Goal: Task Accomplishment & Management: Manage account settings

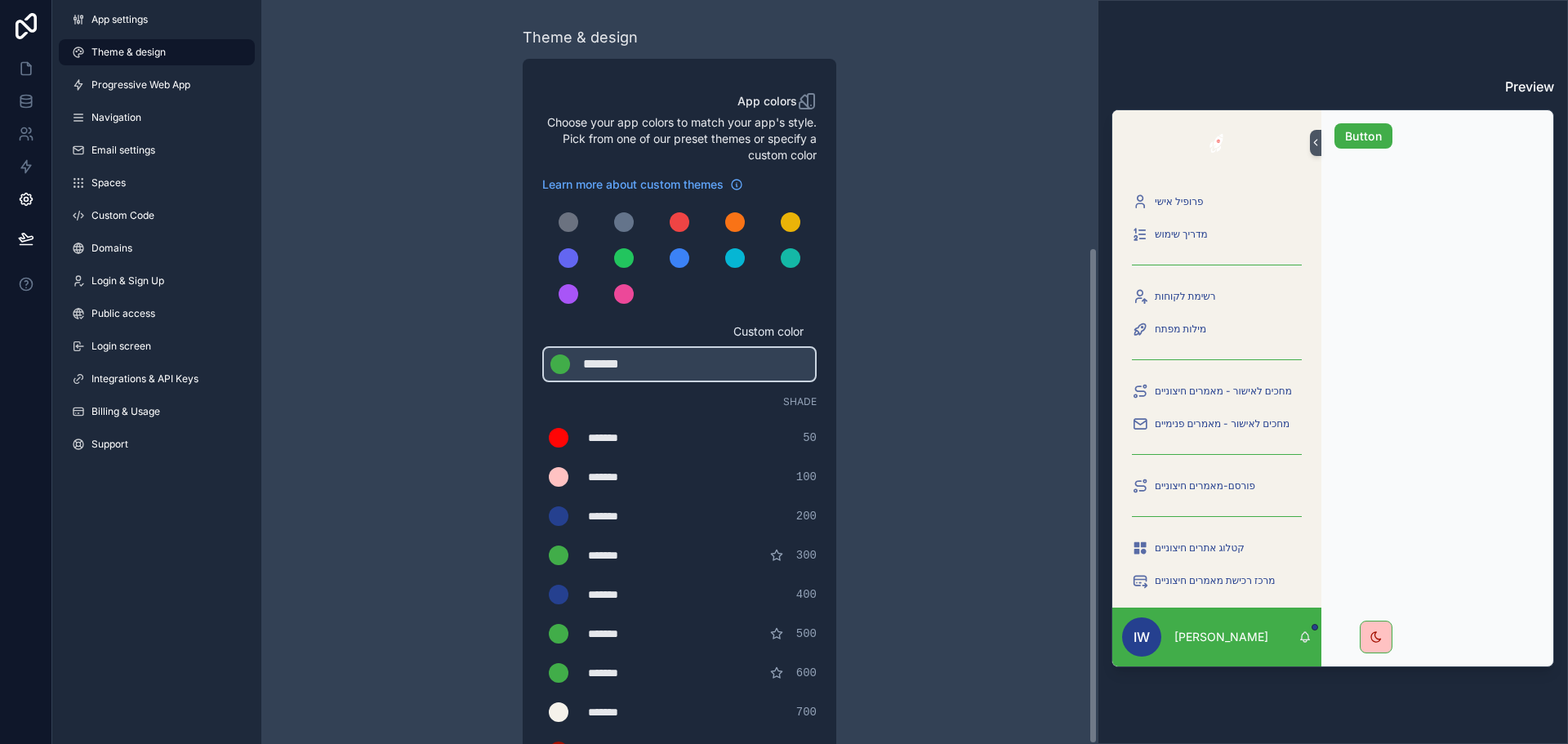
scroll to position [371, 0]
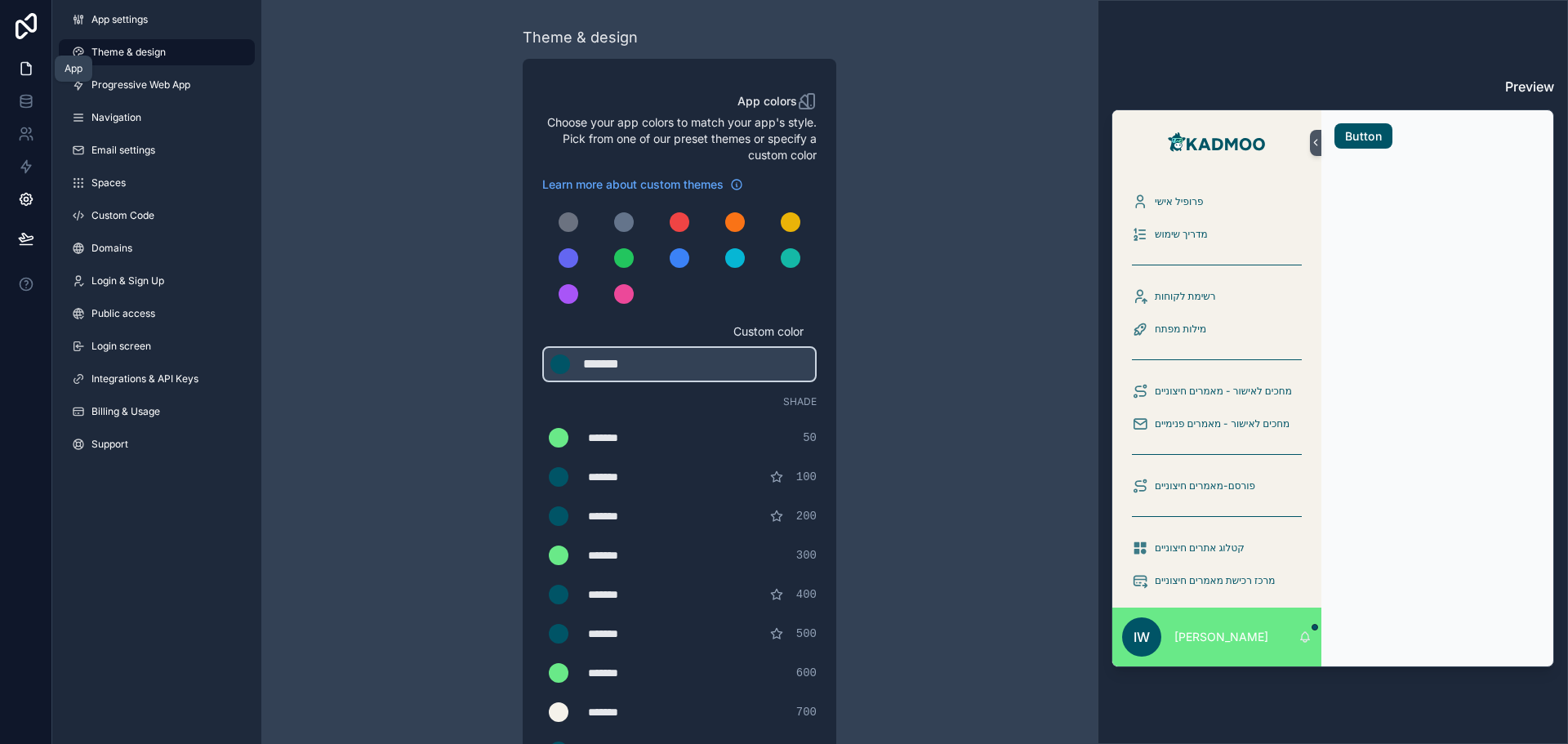
click at [22, 70] on icon at bounding box center [27, 69] width 10 height 12
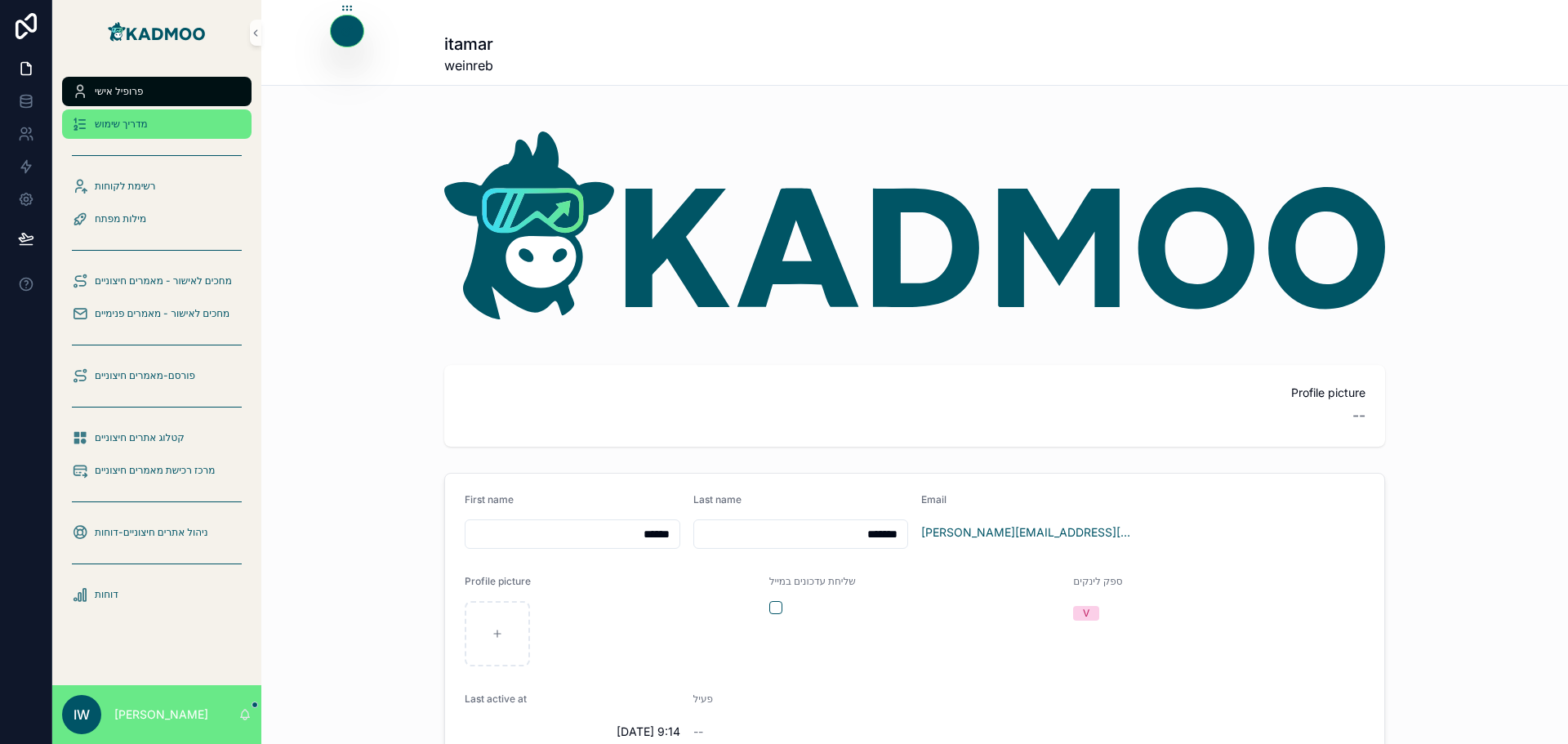
click at [126, 129] on span "מדריך שימוש" at bounding box center [121, 123] width 53 height 13
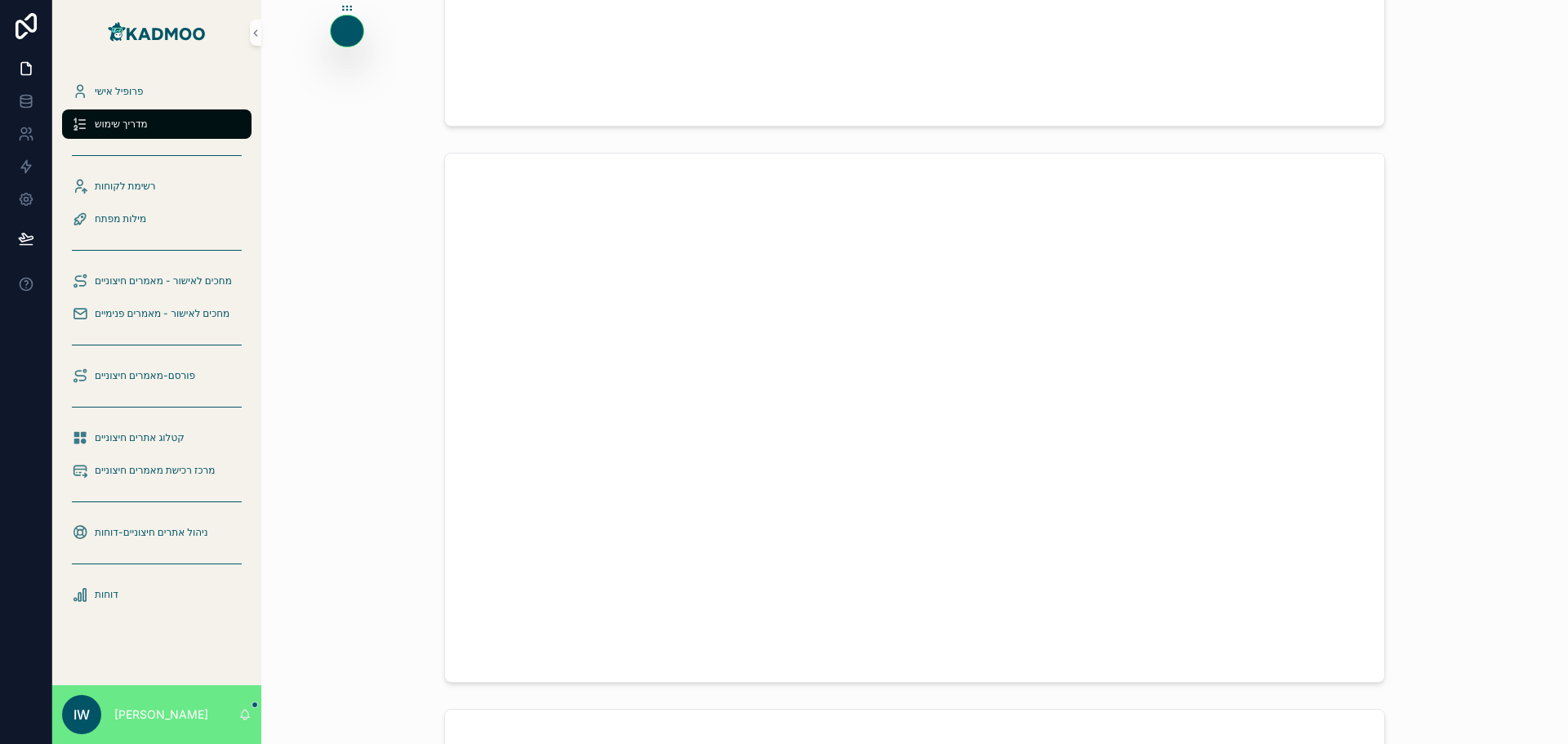
scroll to position [1470, 0]
click at [174, 528] on span "ניהול אתרים חיצוניים-דוחות" at bounding box center [151, 532] width 113 height 13
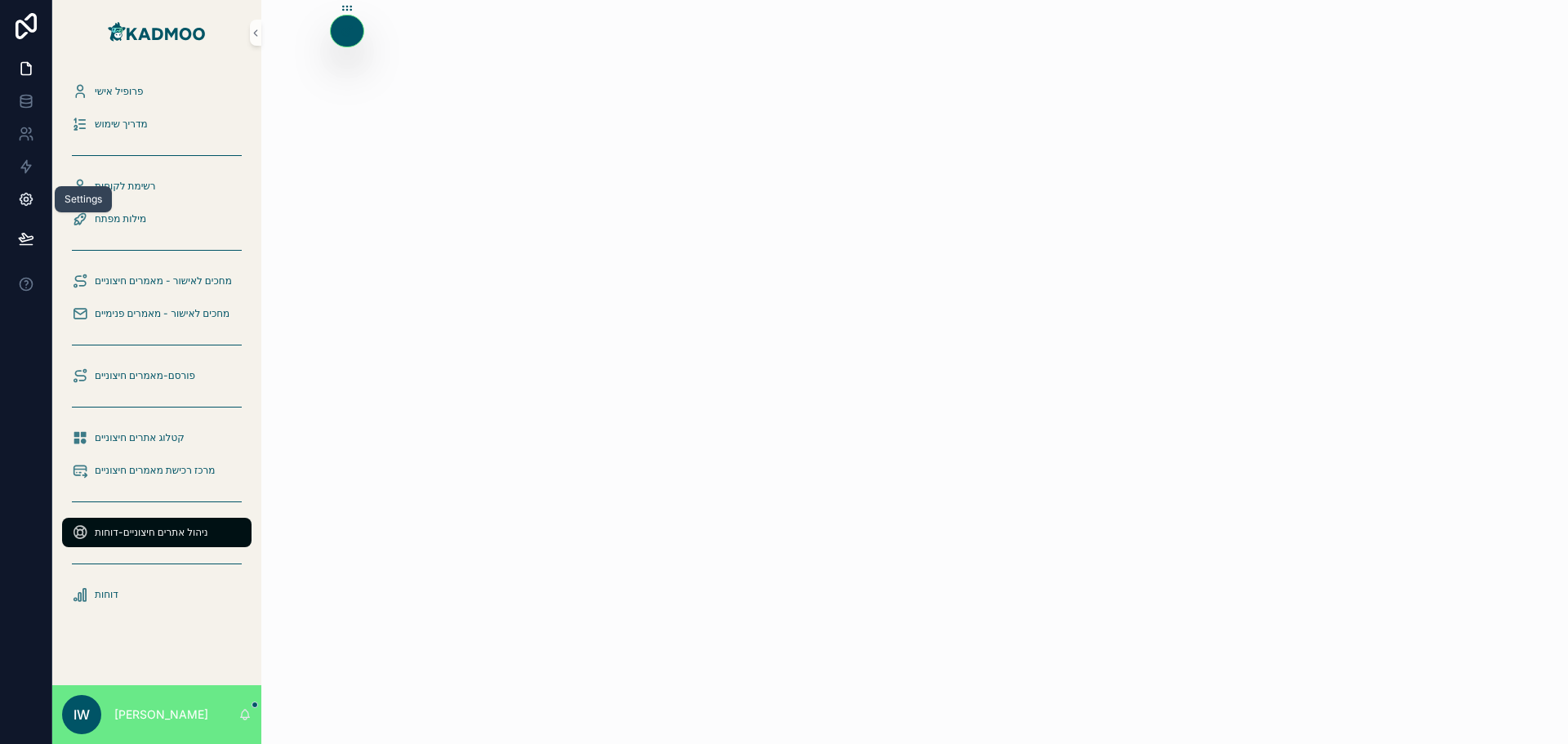
click at [29, 192] on icon at bounding box center [26, 199] width 17 height 17
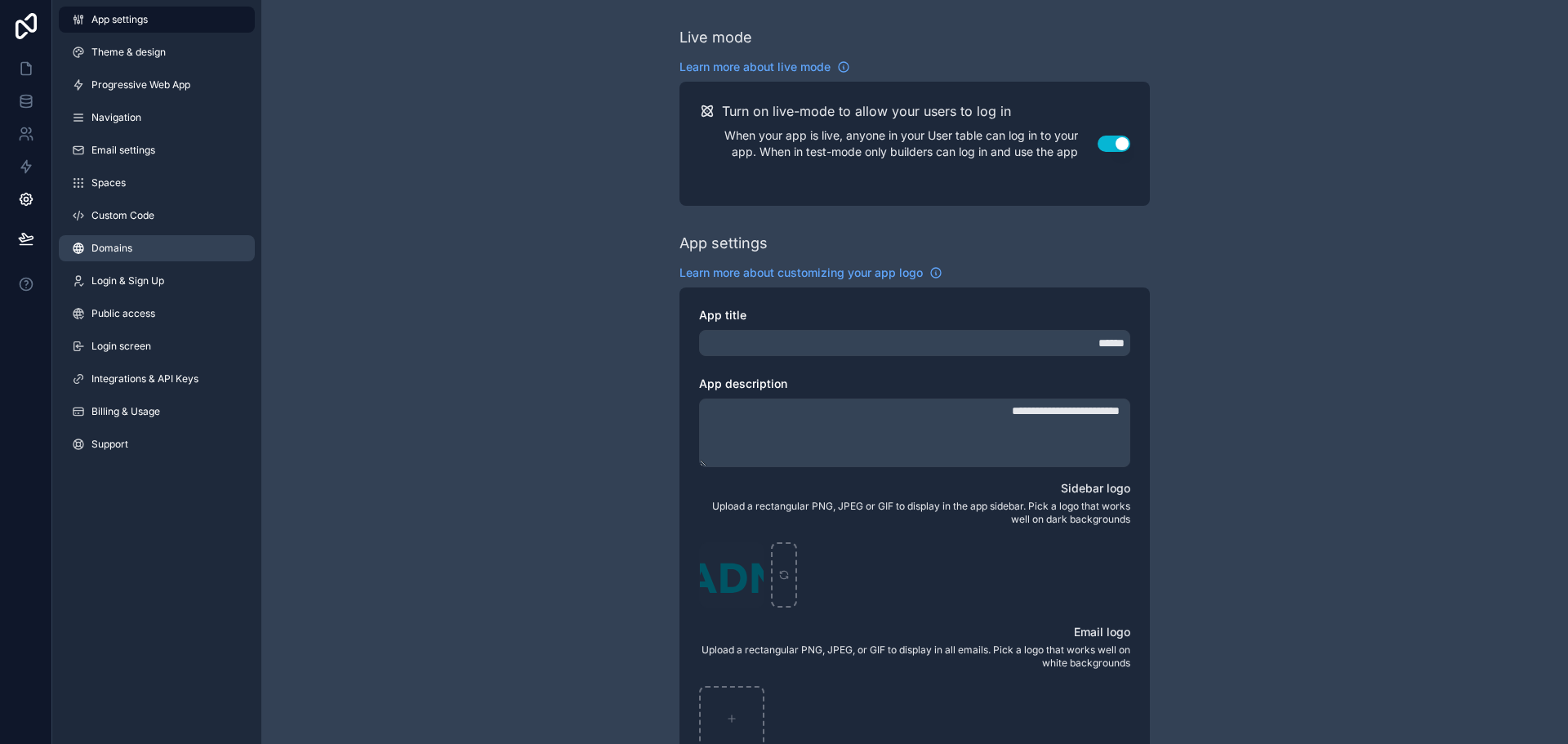
click at [117, 248] on span "Domains" at bounding box center [111, 247] width 40 height 13
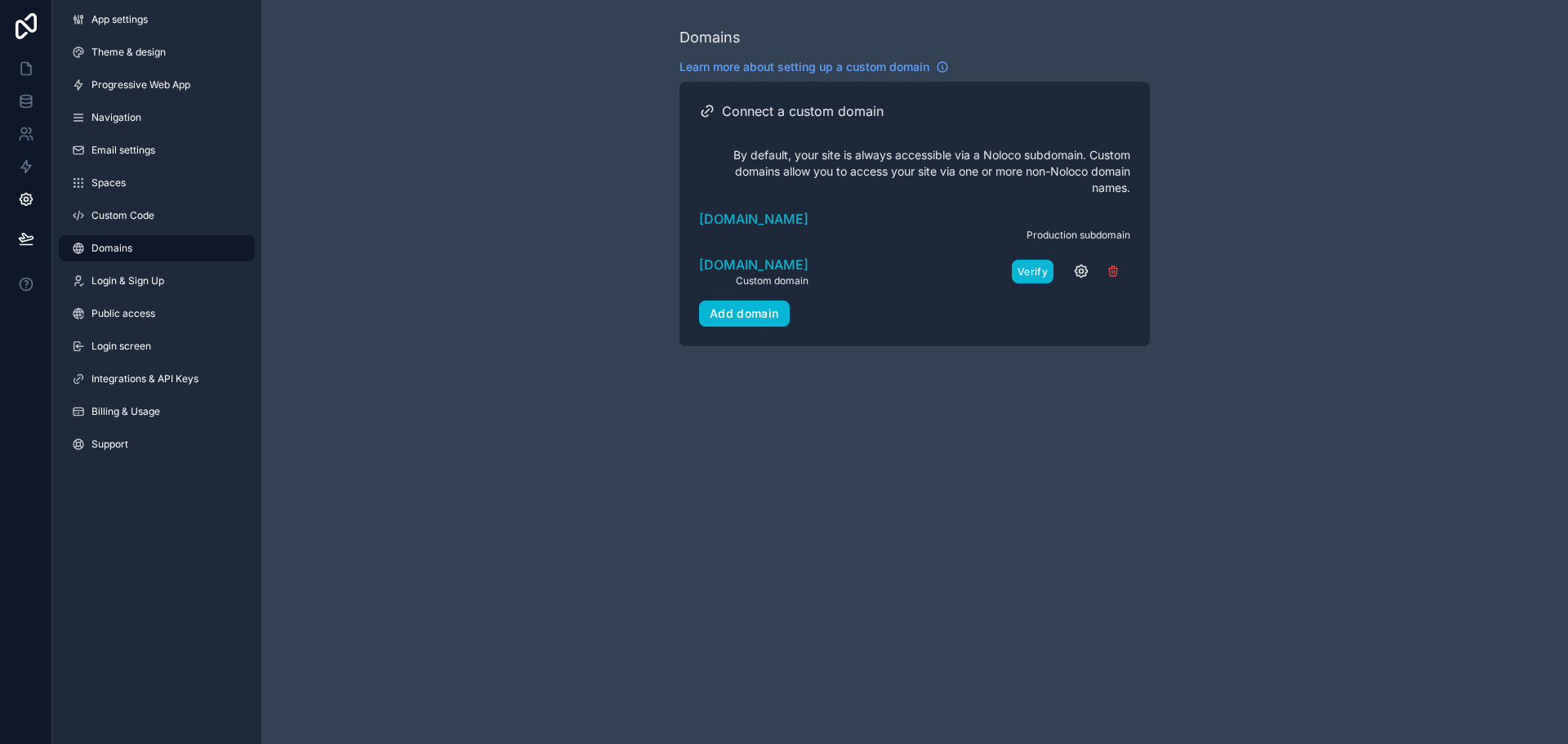
click at [1033, 272] on button "Verify" at bounding box center [1032, 272] width 41 height 24
click at [741, 267] on span "app.kadmoo.co.il" at bounding box center [753, 265] width 109 height 20
click at [1080, 274] on icon "scrollable content" at bounding box center [1081, 272] width 4 height 4
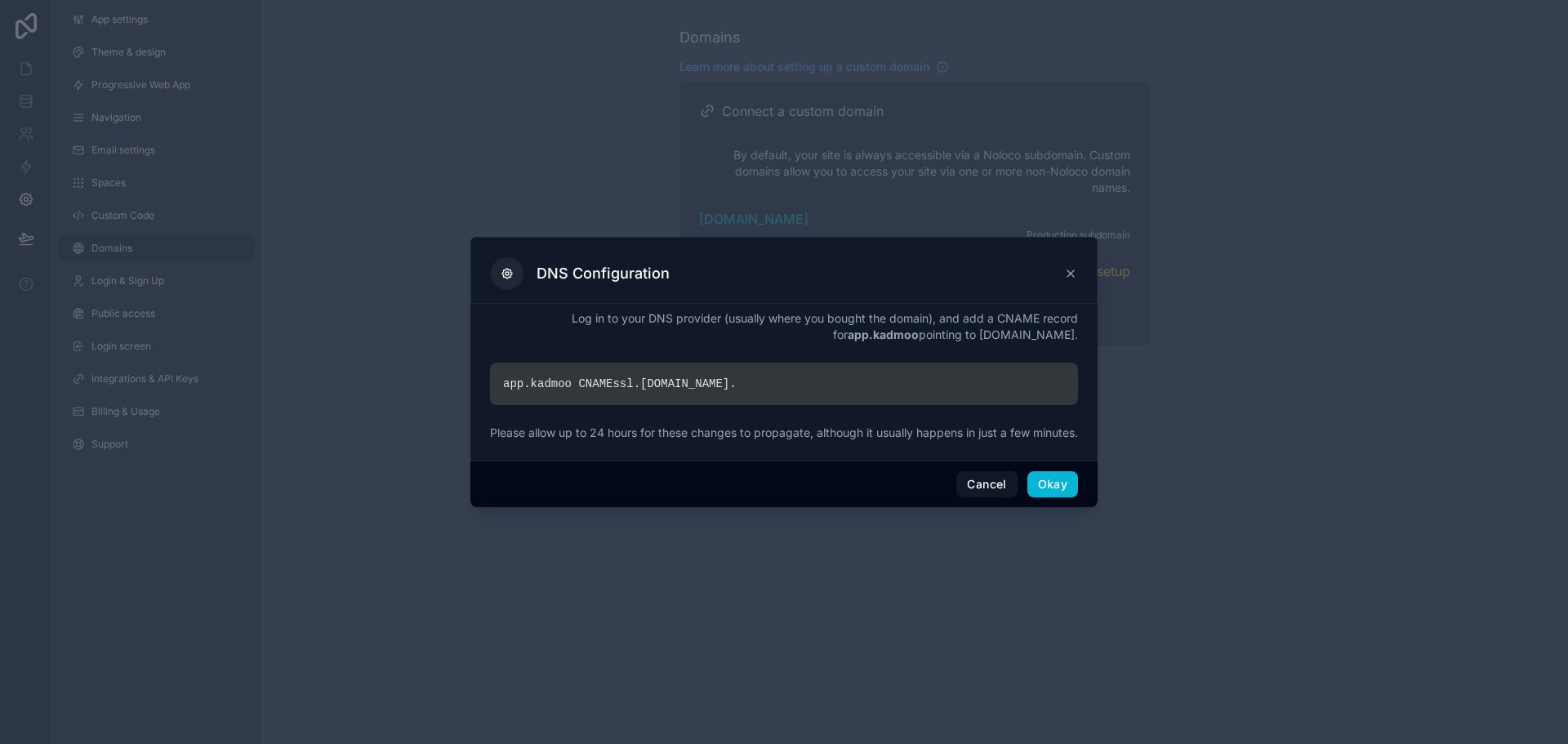
click at [658, 374] on div "app.kadmoo CNAME ssl. noloco.co ." at bounding box center [783, 383] width 588 height 42
click at [979, 491] on button "Cancel" at bounding box center [986, 484] width 60 height 27
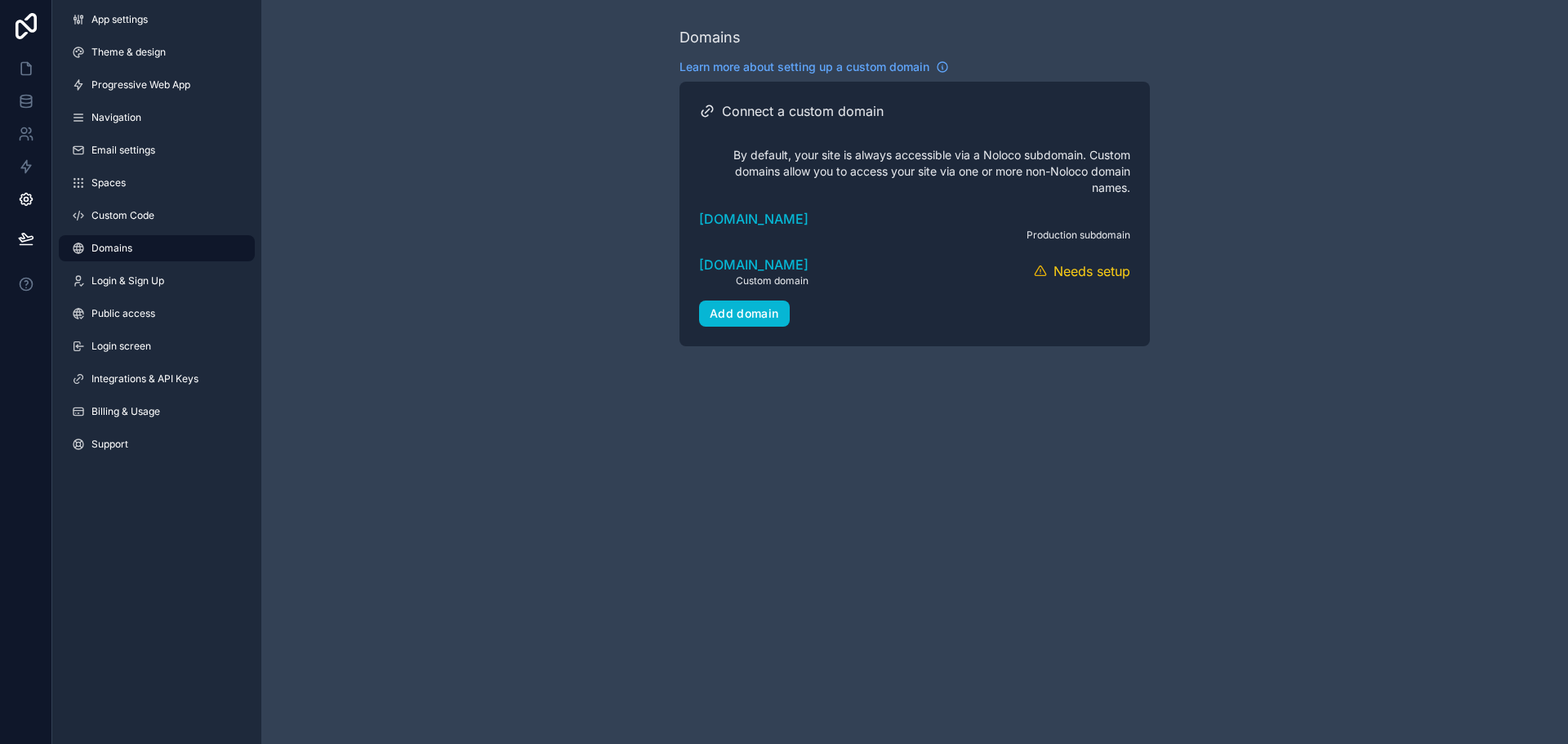
click at [1091, 417] on div "Domains Learn more about setting up a custom domain Connect a custom domain By …" at bounding box center [914, 372] width 1306 height 744
click at [779, 418] on div "Domains Learn more about setting up a custom domain Connect a custom domain By …" at bounding box center [914, 372] width 1306 height 744
click at [22, 69] on icon at bounding box center [26, 68] width 17 height 17
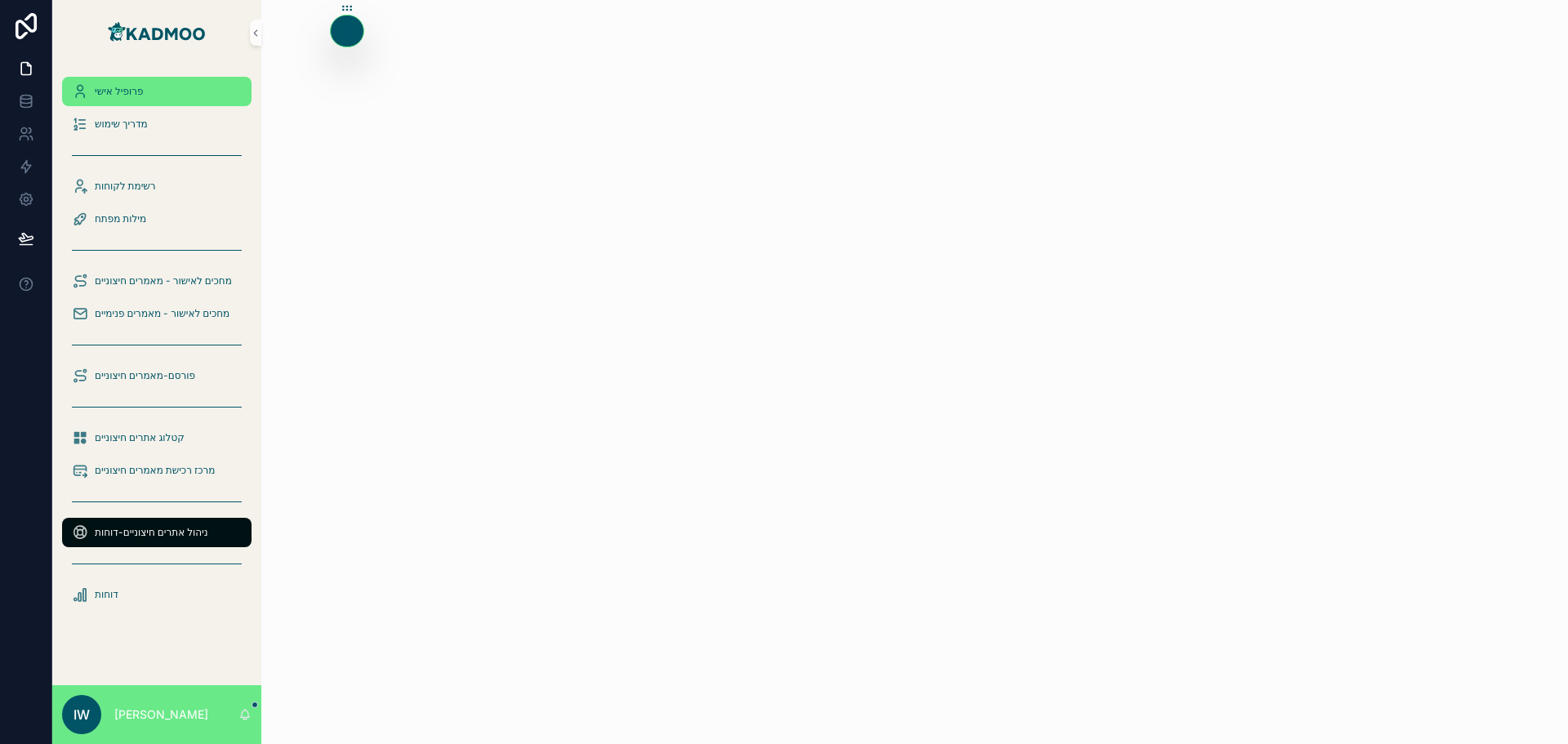
click at [158, 95] on div "פרופיל אישי" at bounding box center [157, 92] width 169 height 27
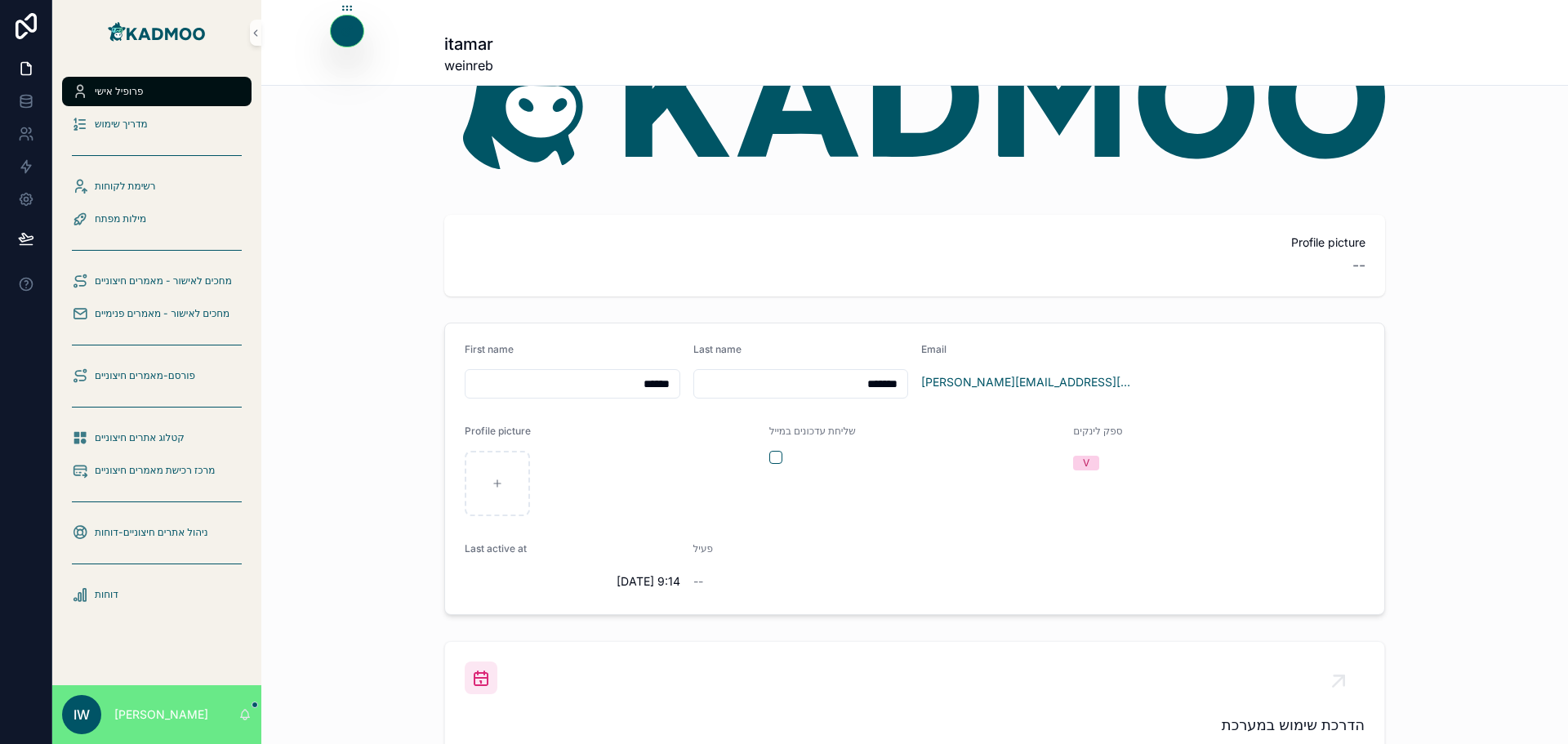
scroll to position [164, 0]
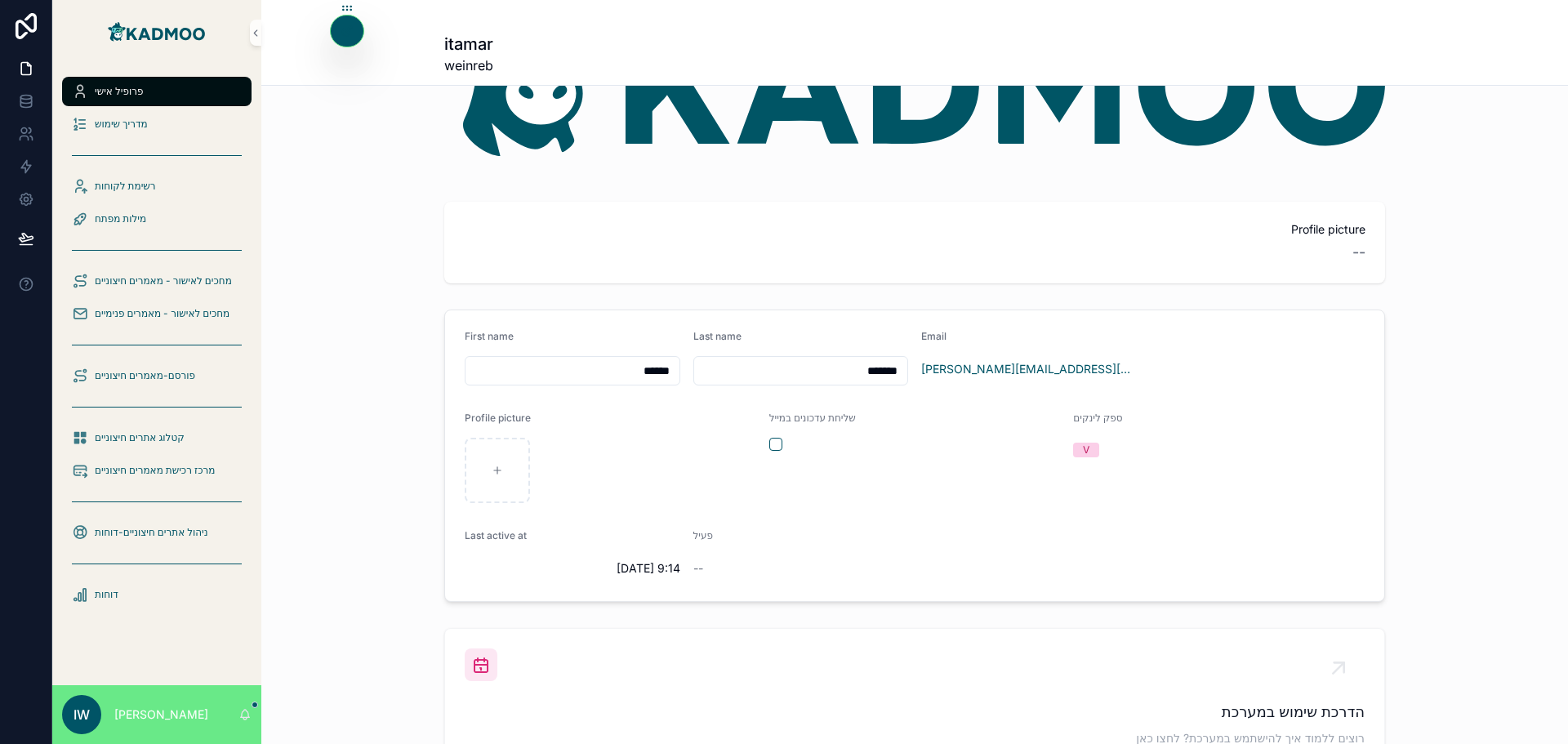
click at [331, 366] on div "First name ****** Last name ******* Email leon@topa.co.il Profile picture שליחת…" at bounding box center [914, 456] width 1306 height 305
click at [20, 123] on link at bounding box center [26, 133] width 51 height 33
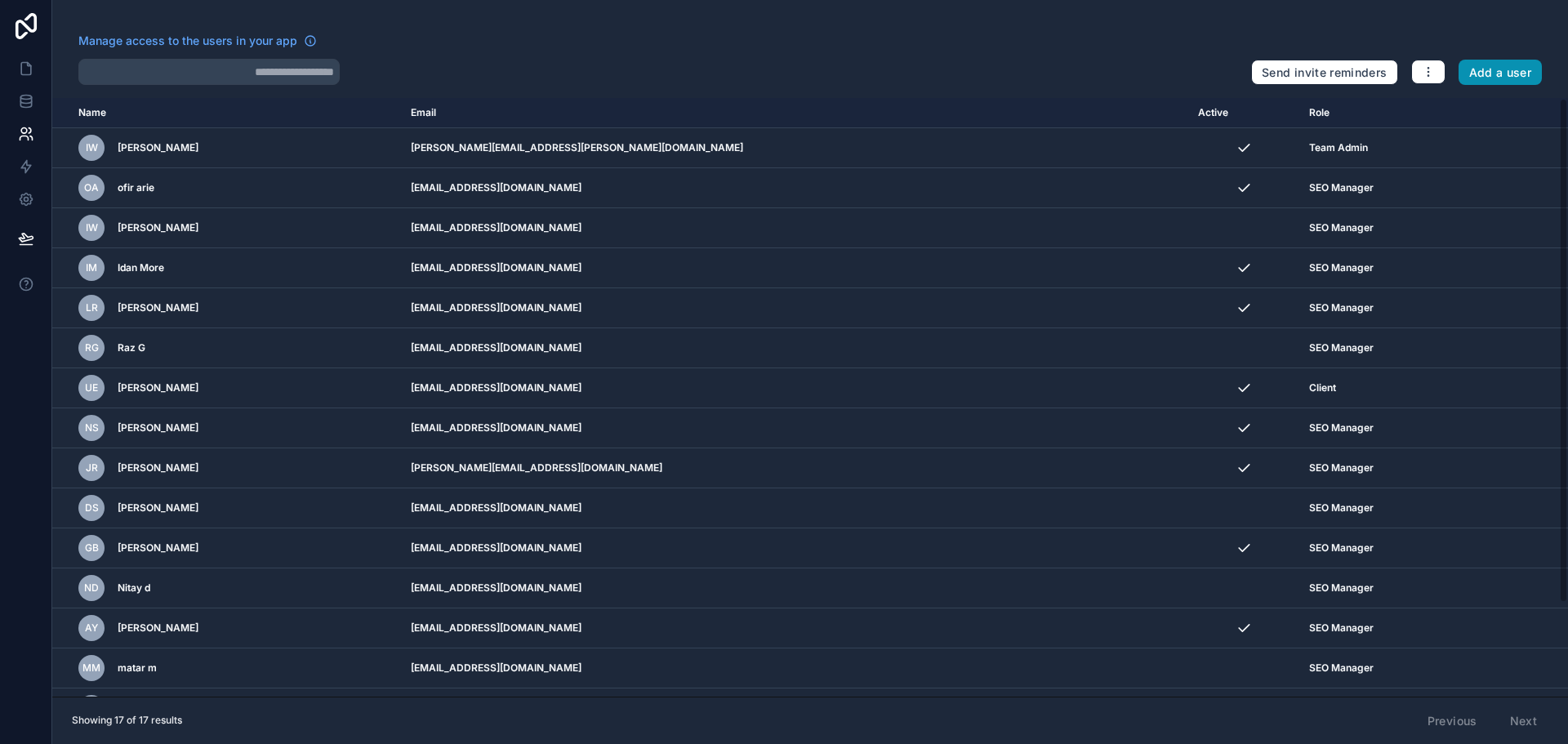
click at [1486, 76] on button "Add a user" at bounding box center [1499, 73] width 84 height 27
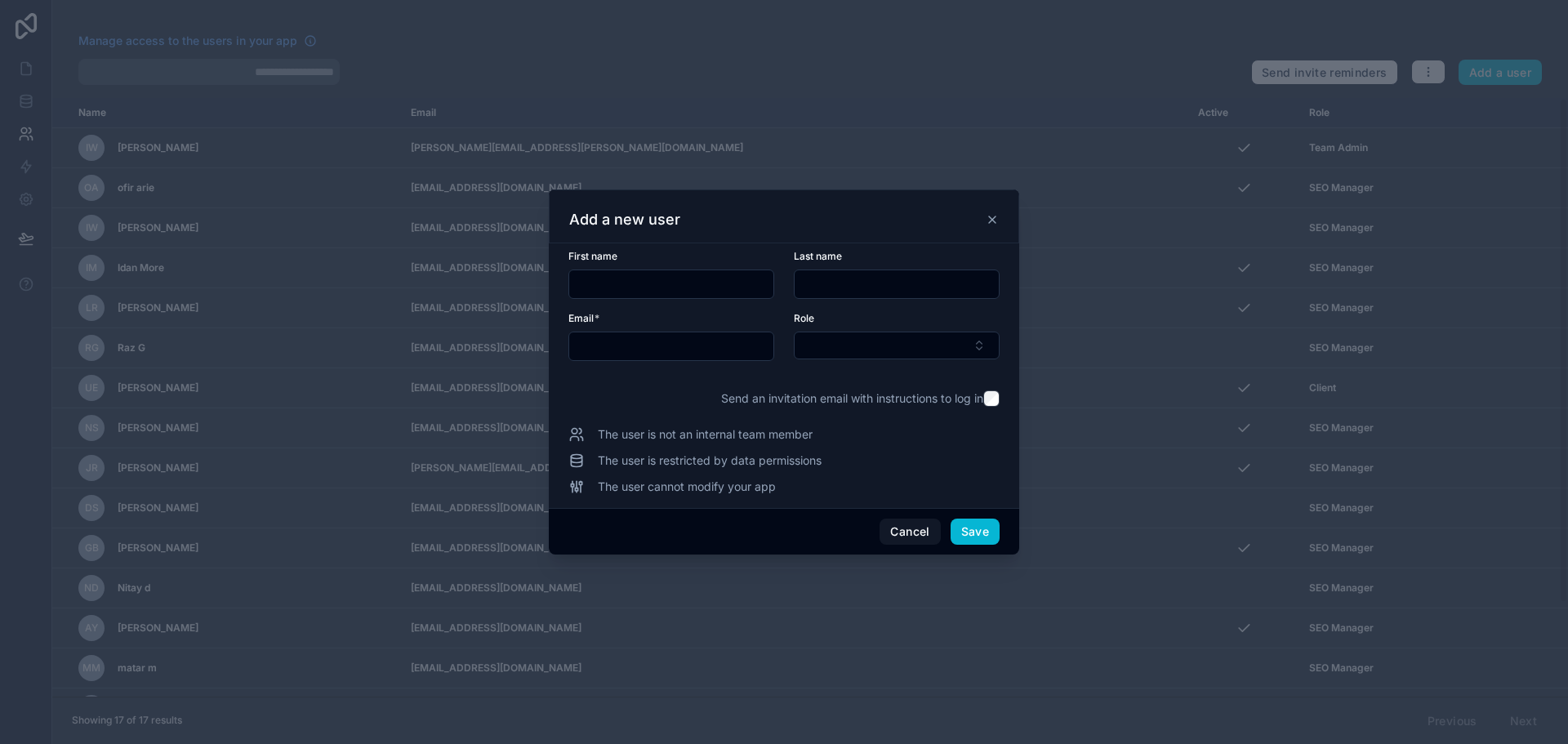
click at [655, 346] on input "text" at bounding box center [671, 346] width 204 height 23
paste input "**********"
drag, startPoint x: 687, startPoint y: 347, endPoint x: 650, endPoint y: 356, distance: 38.1
click at [651, 356] on input "**********" at bounding box center [671, 346] width 204 height 23
type input "**********"
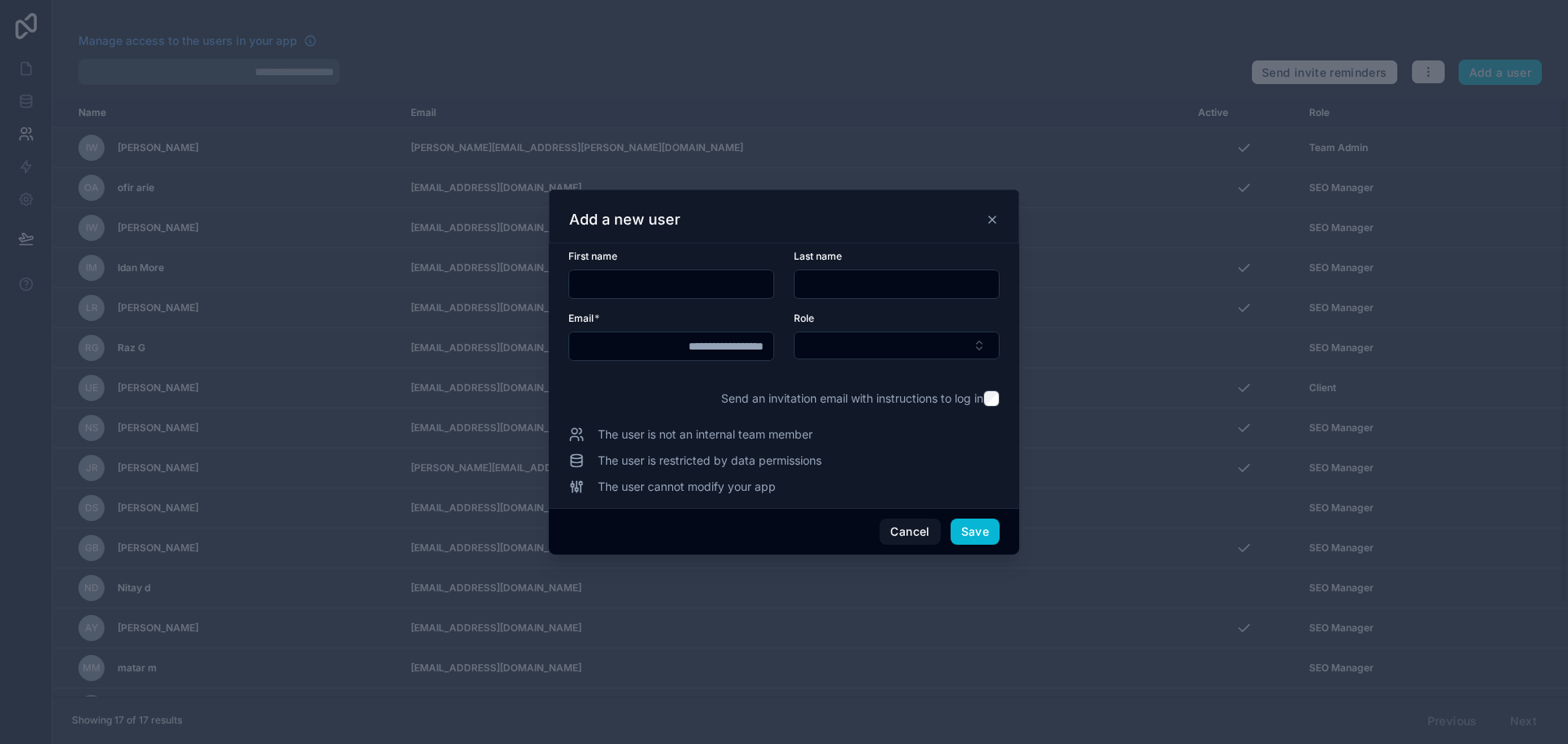
click at [674, 285] on input "text" at bounding box center [671, 284] width 204 height 23
paste input "****"
type input "****"
click at [879, 289] on input "text" at bounding box center [896, 284] width 204 height 23
drag, startPoint x: 915, startPoint y: 284, endPoint x: 1036, endPoint y: 281, distance: 121.0
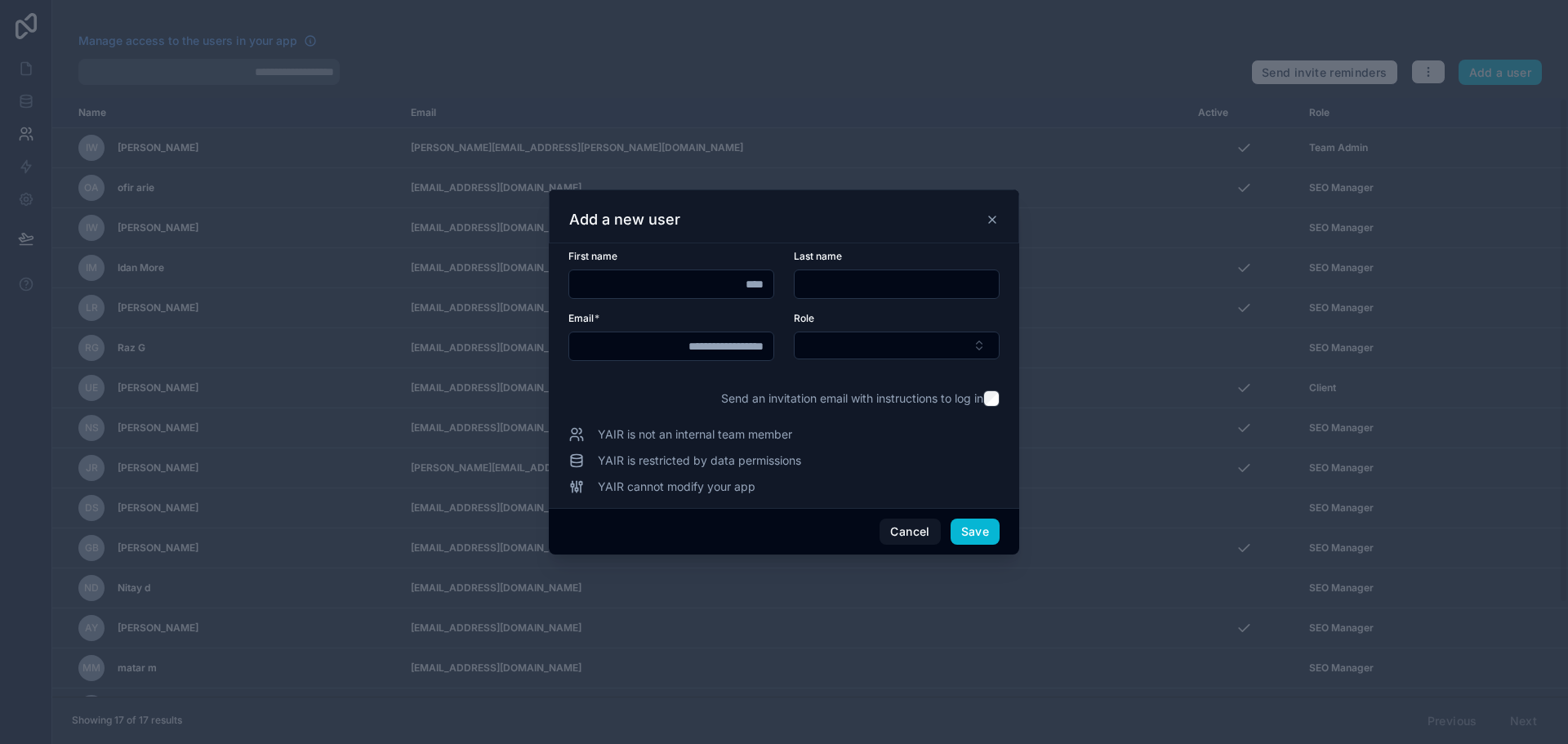
click at [1036, 281] on div "**********" at bounding box center [784, 372] width 1568 height 744
click at [932, 288] on input "text" at bounding box center [896, 284] width 204 height 23
type input "*"
click at [890, 351] on button "Select Button" at bounding box center [896, 346] width 206 height 28
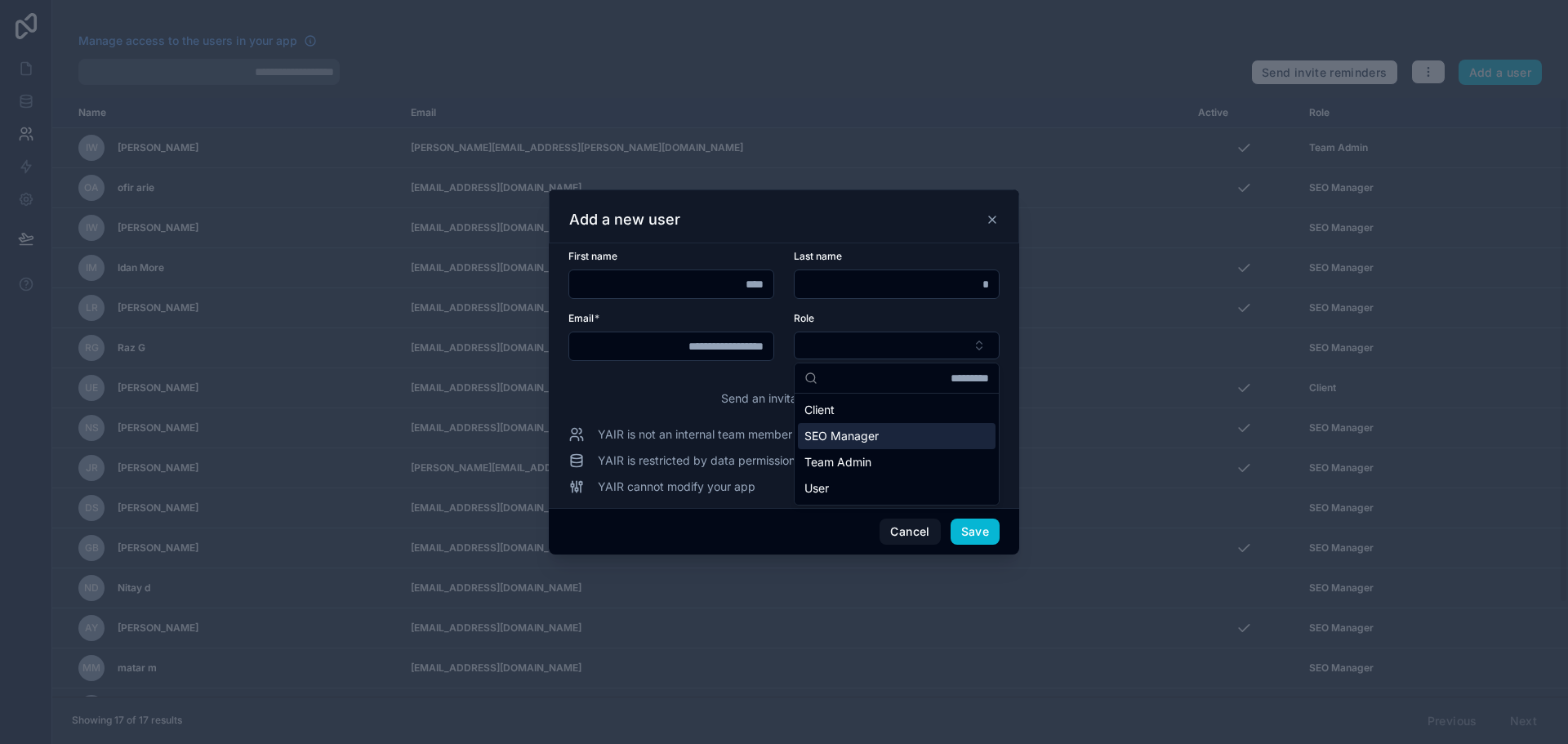
click at [857, 433] on span "SEO Manager" at bounding box center [841, 436] width 74 height 17
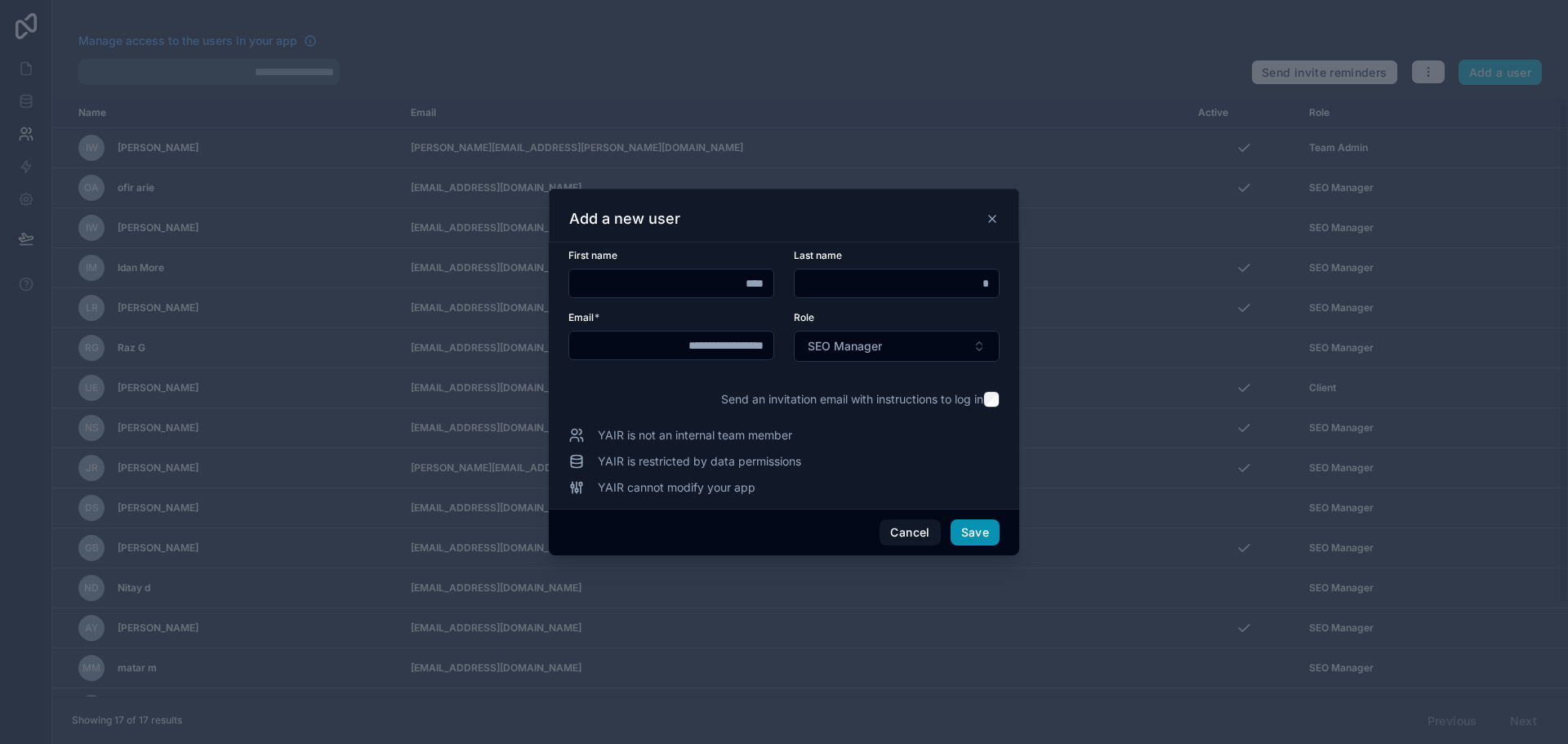
click at [967, 525] on button "Save" at bounding box center [975, 532] width 49 height 27
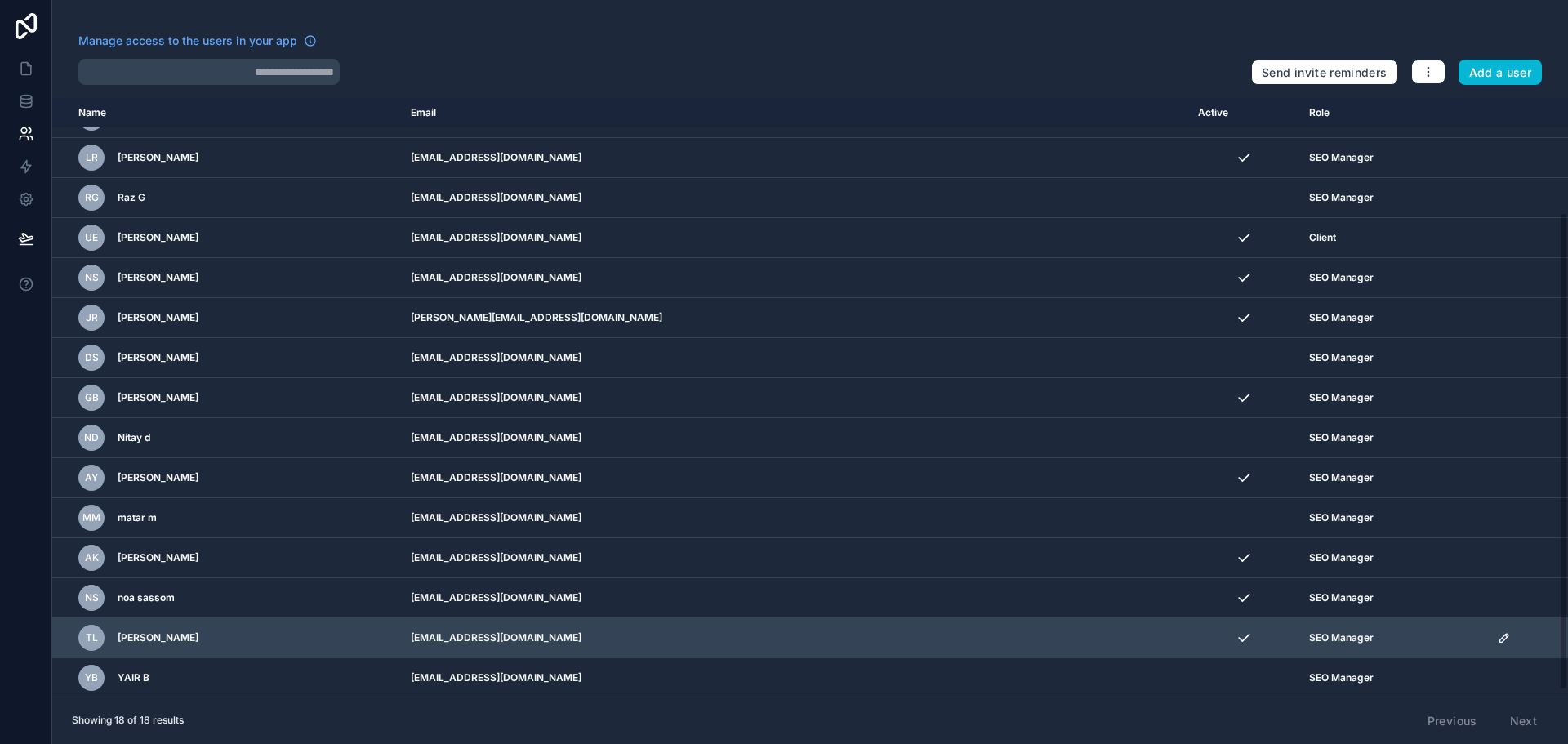
scroll to position [151, 0]
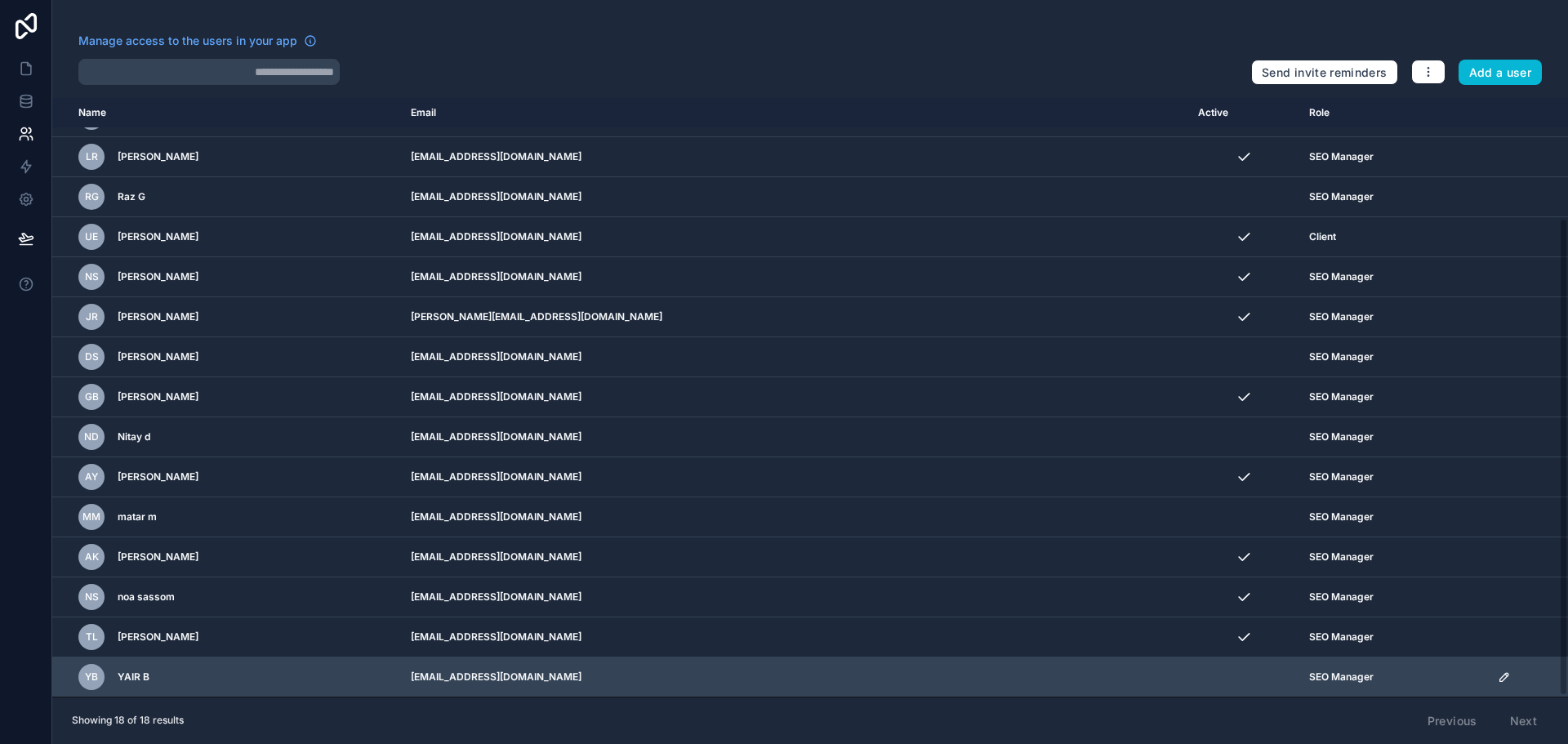
click at [1497, 674] on icon "scrollable content" at bounding box center [1503, 677] width 13 height 13
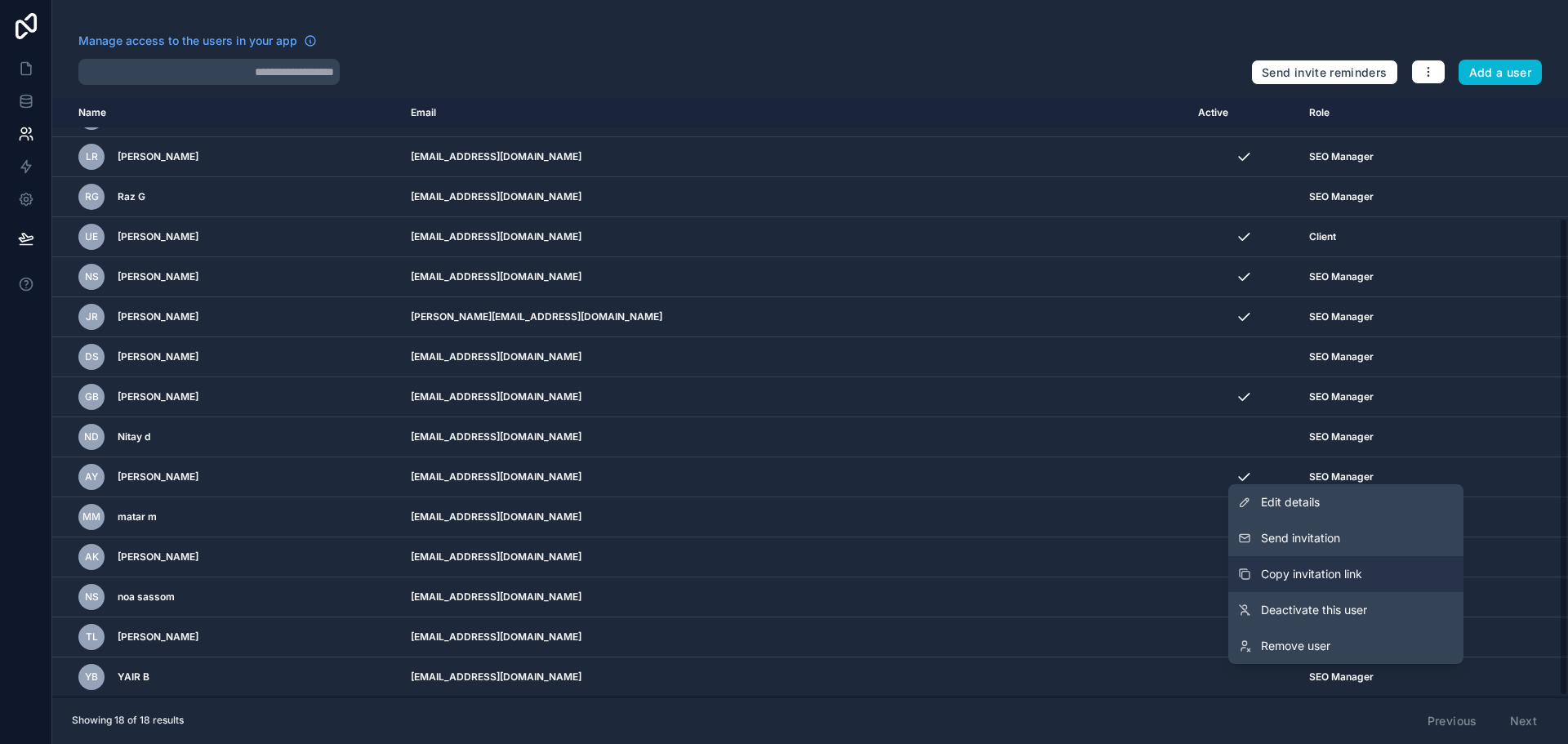
click at [1332, 575] on span "Copy invitation link" at bounding box center [1311, 574] width 101 height 17
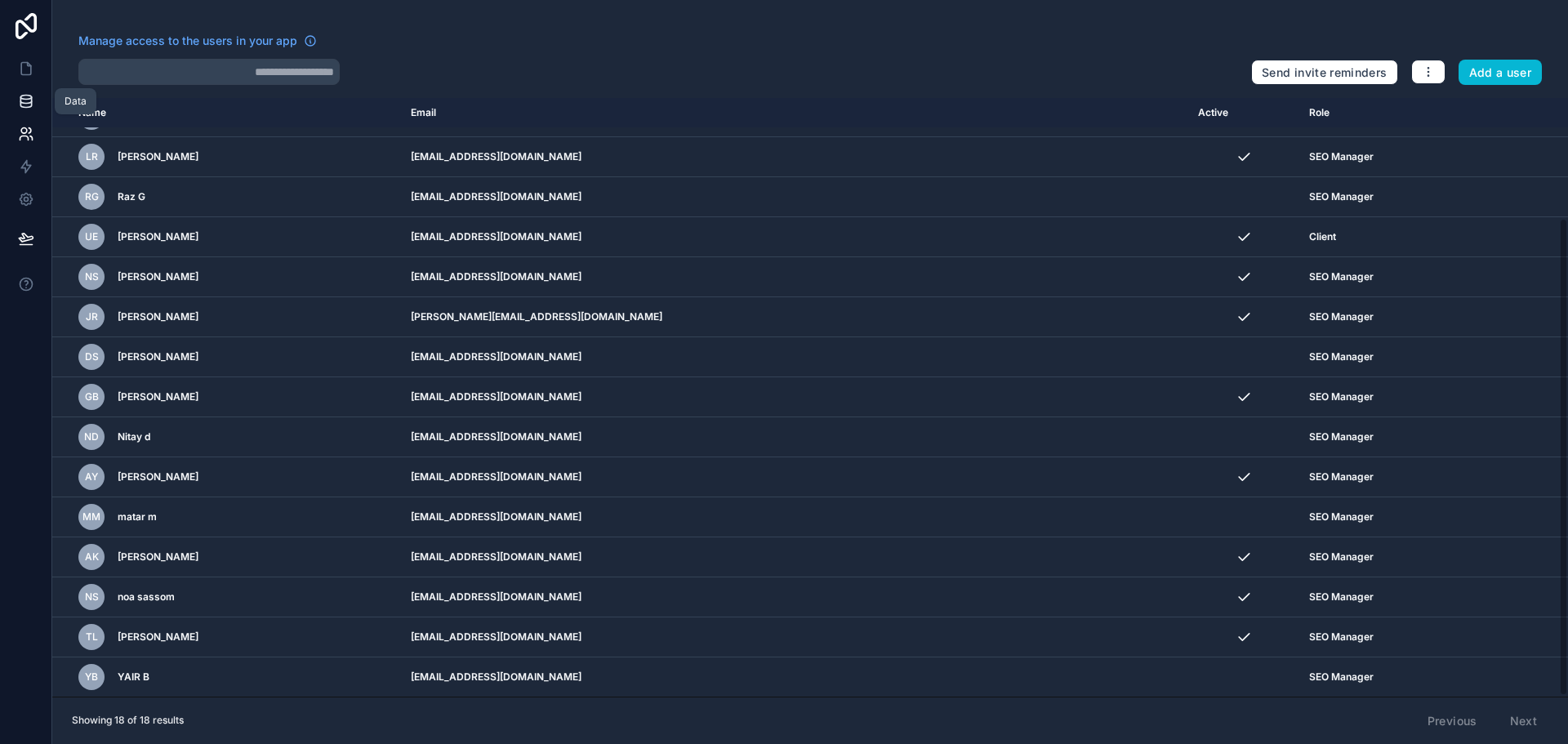
click at [27, 98] on icon at bounding box center [26, 101] width 17 height 17
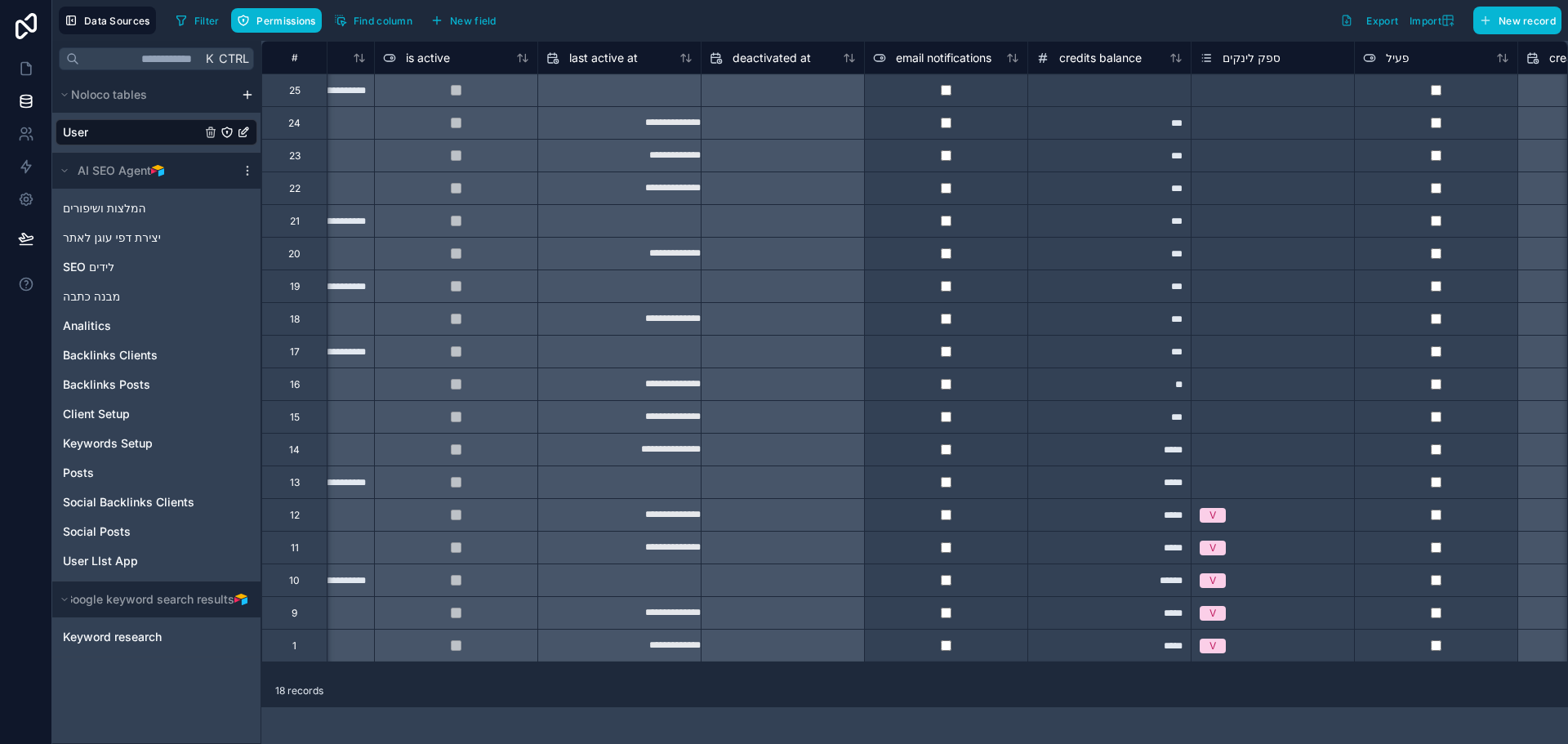
scroll to position [0, 1097]
click at [1129, 102] on div at bounding box center [1107, 90] width 163 height 33
type input "***"
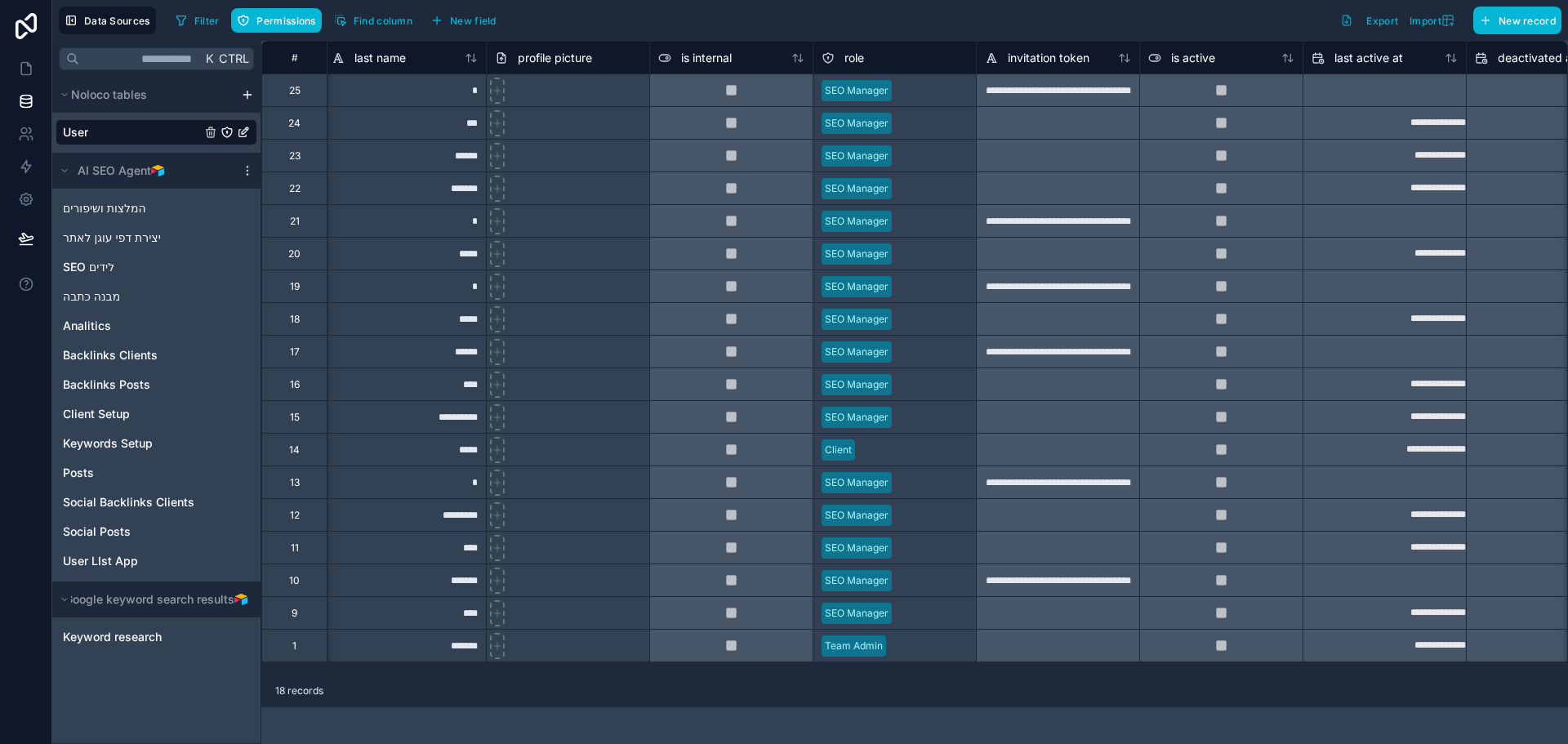
scroll to position [0, 361]
